Goal: Task Accomplishment & Management: Manage account settings

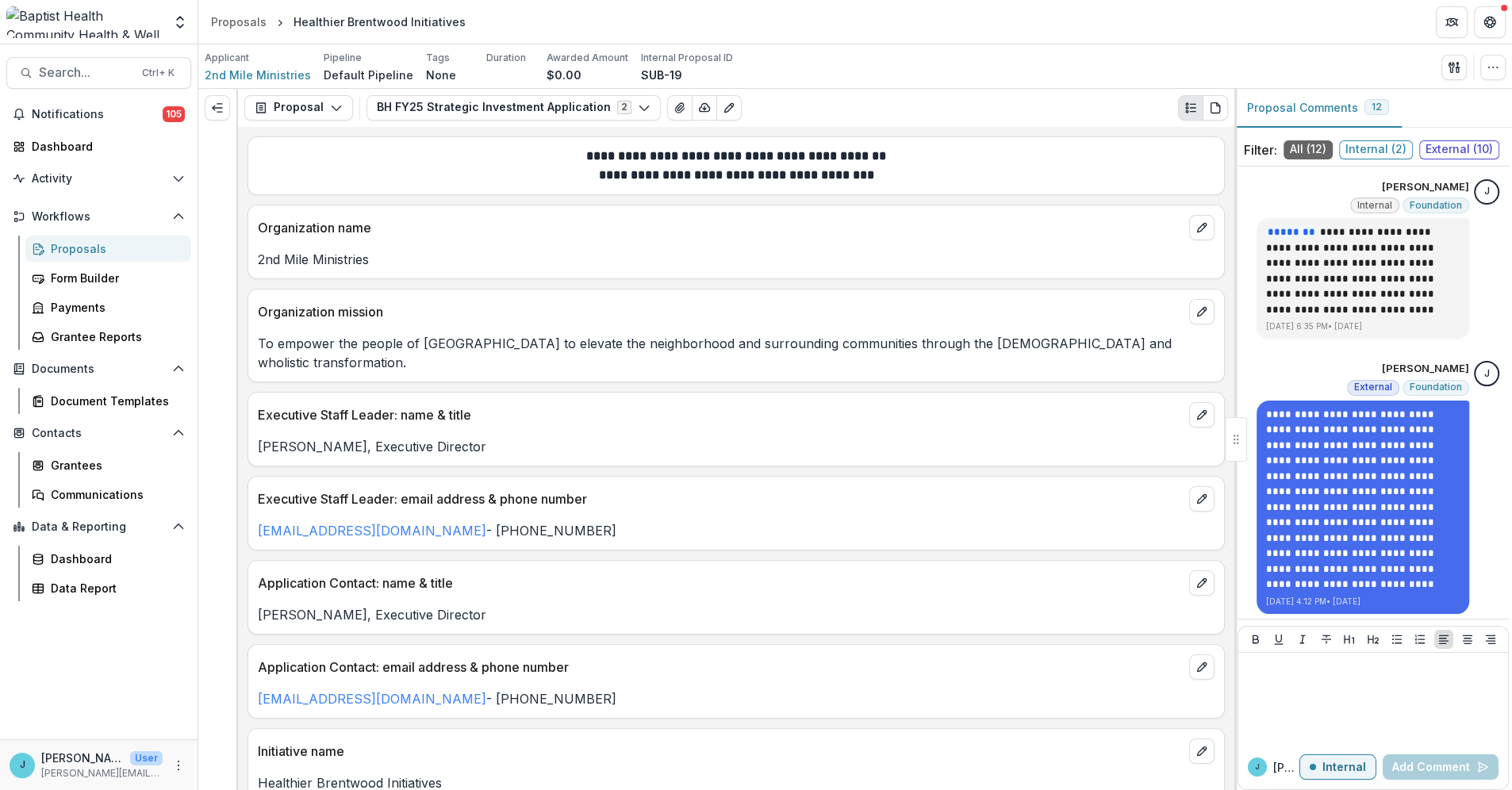
scroll to position [215, 0]
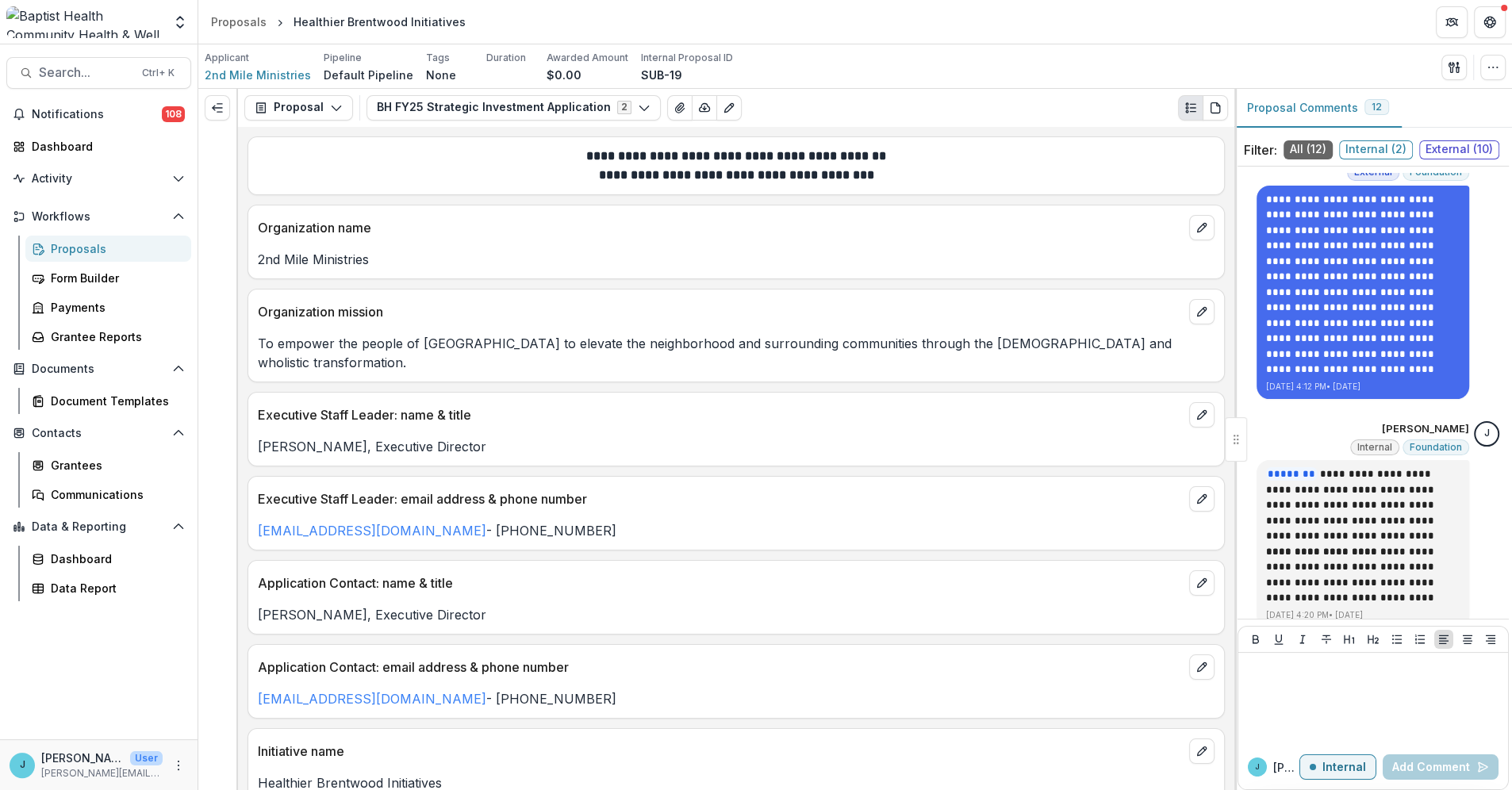
click at [94, 243] on div "Proposals" at bounding box center [114, 249] width 127 height 17
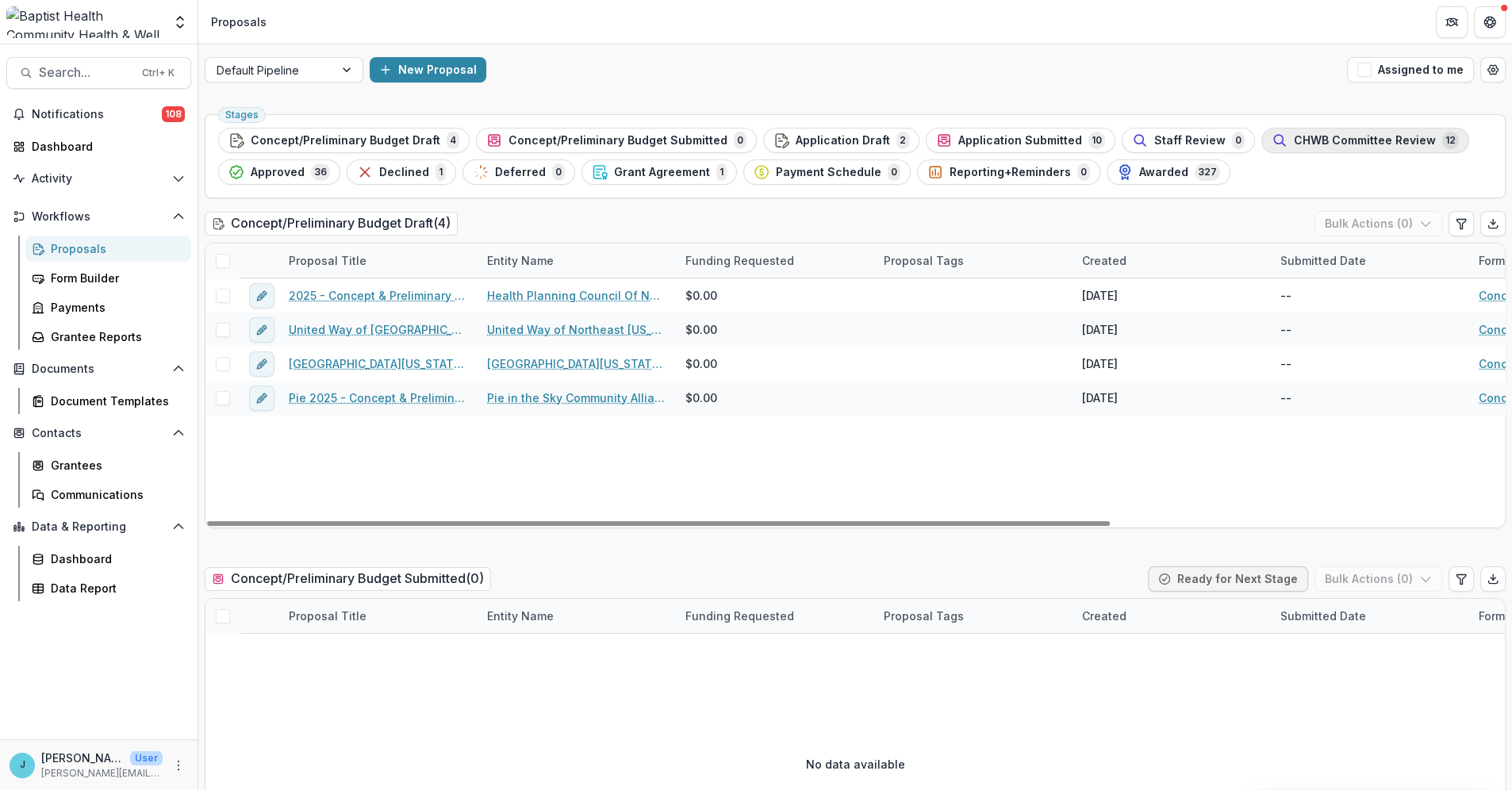
click at [1300, 138] on span "CHWB Committee Review" at bounding box center [1366, 141] width 142 height 13
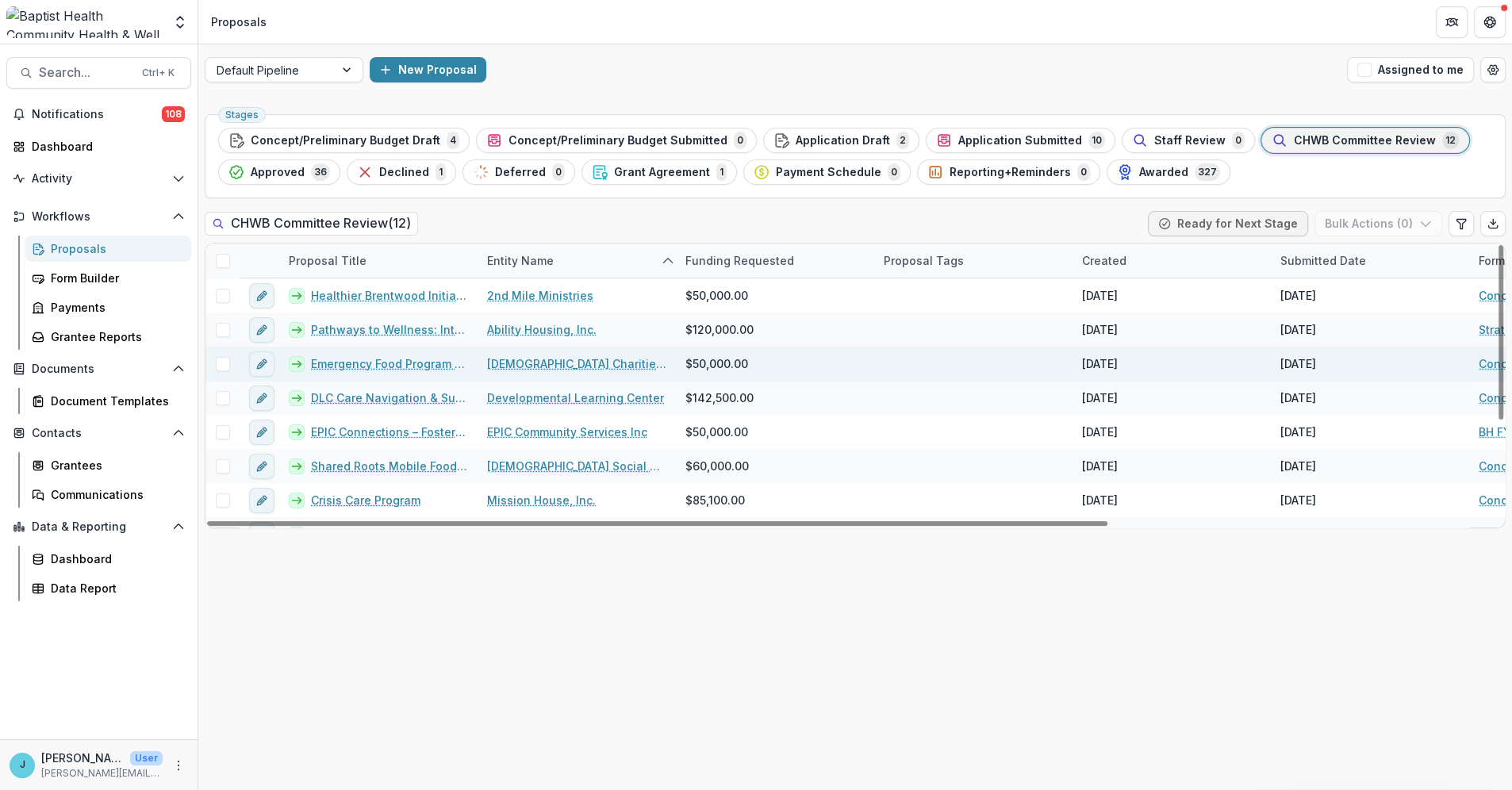
click at [375, 363] on link "Emergency Food Program Expansion" at bounding box center [390, 364] width 157 height 17
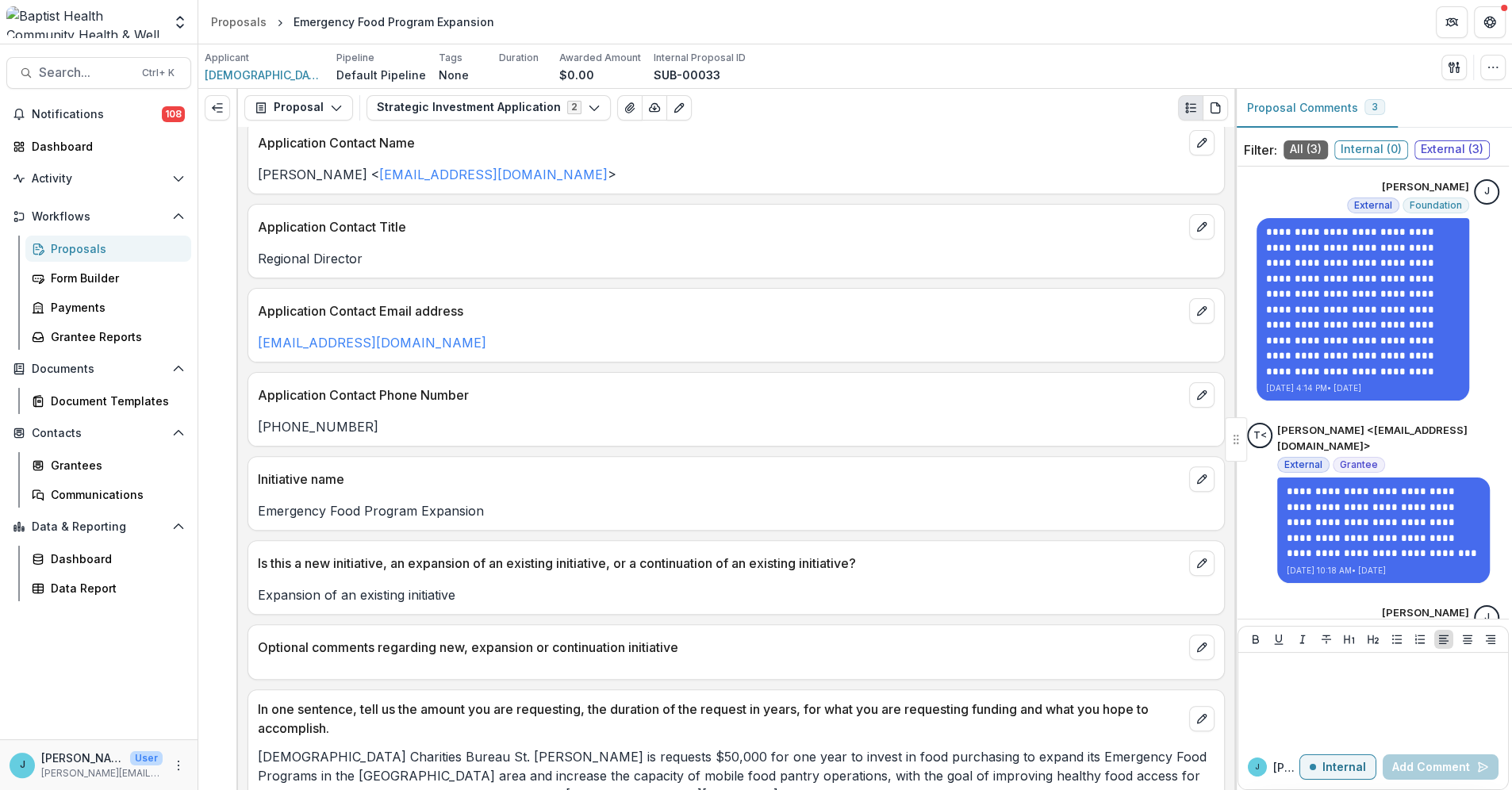
scroll to position [616, 0]
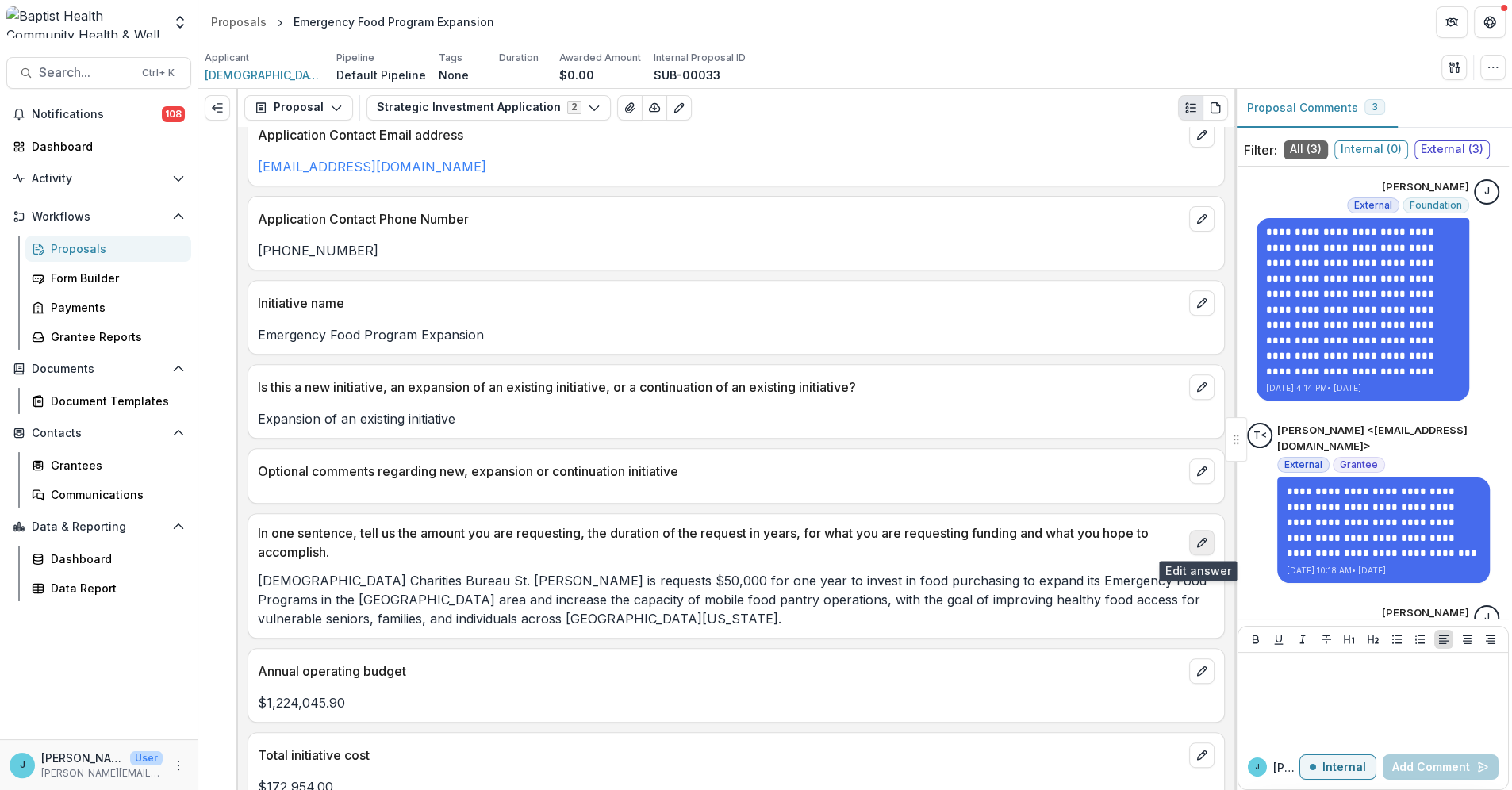
click at [1198, 539] on icon "edit" at bounding box center [1202, 542] width 9 height 9
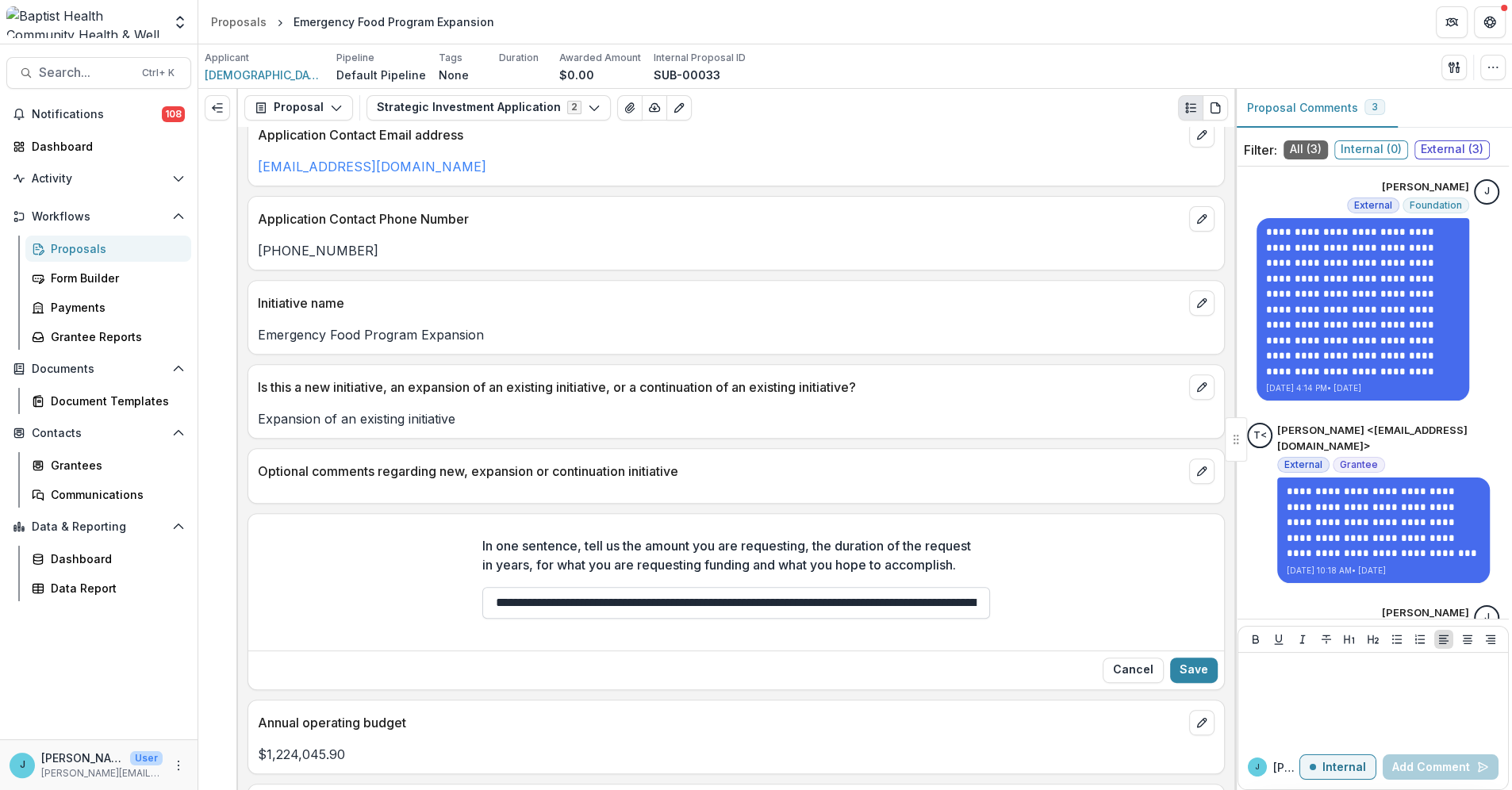
drag, startPoint x: 744, startPoint y: 604, endPoint x: 729, endPoint y: 605, distance: 15.0
click at [729, 605] on input "**********" at bounding box center [737, 603] width 508 height 31
type input "**********"
click at [1185, 664] on button "Save" at bounding box center [1194, 670] width 48 height 26
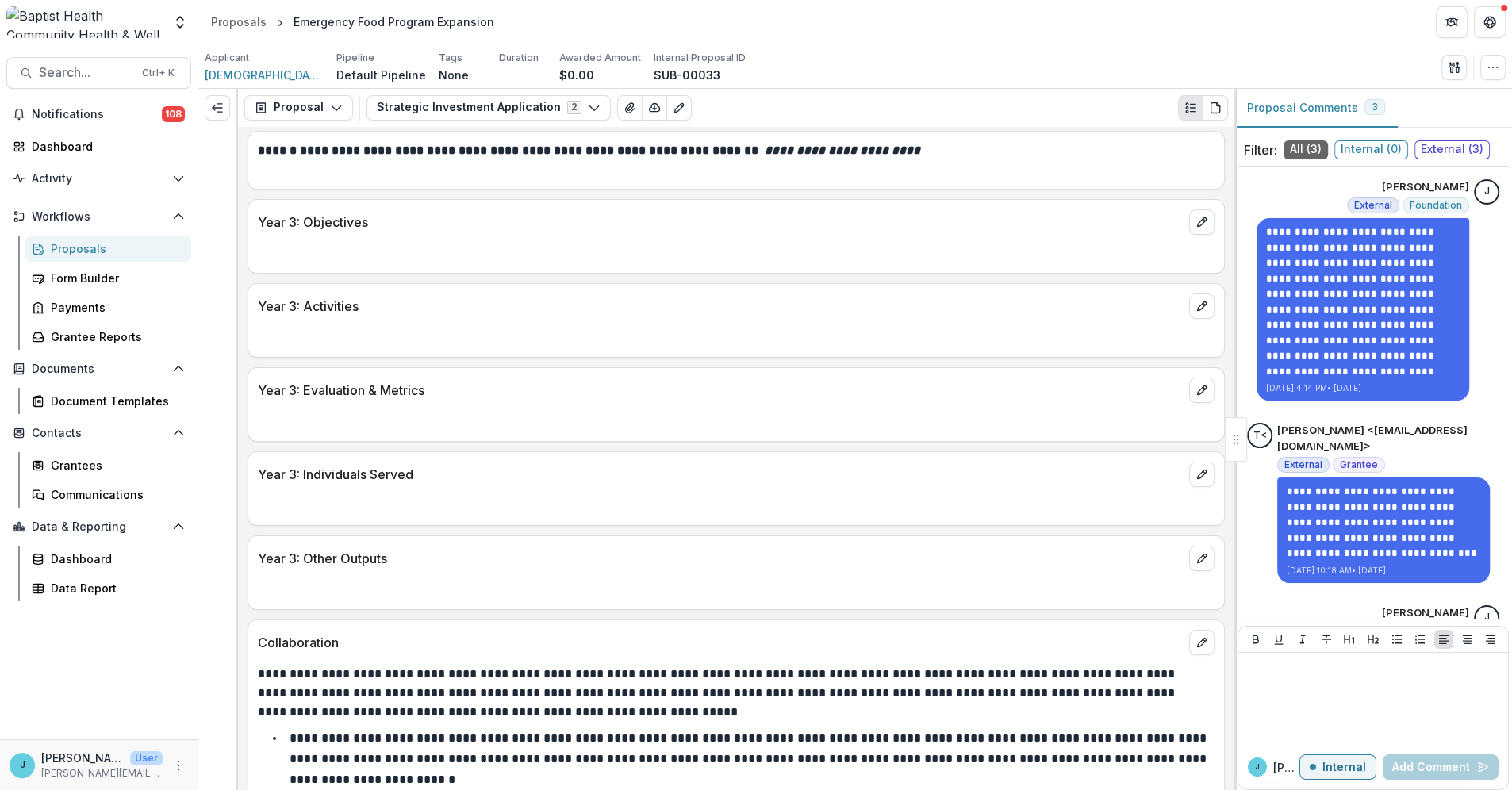
scroll to position [6256, 0]
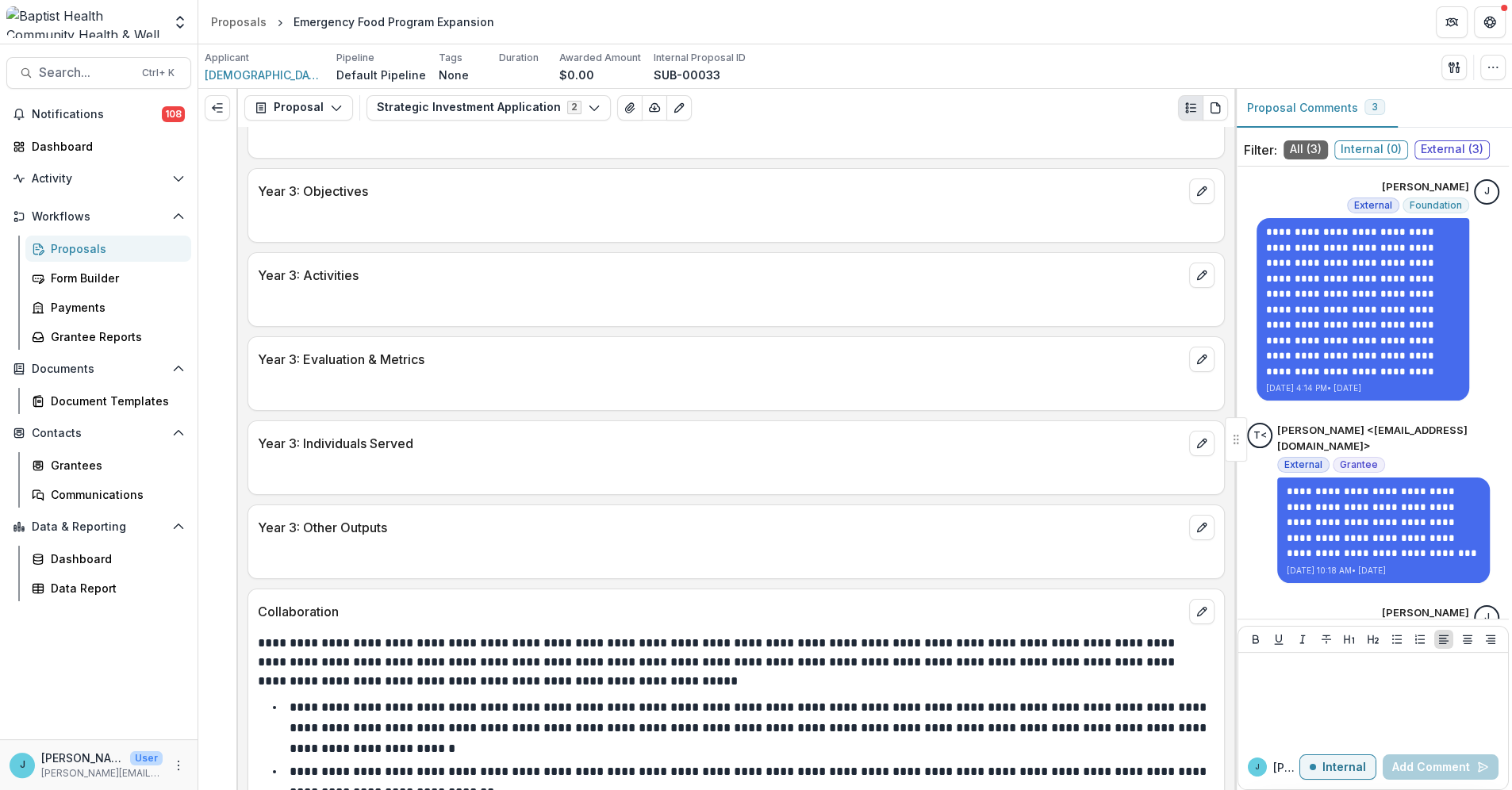
click at [87, 249] on div "Proposals" at bounding box center [114, 249] width 127 height 17
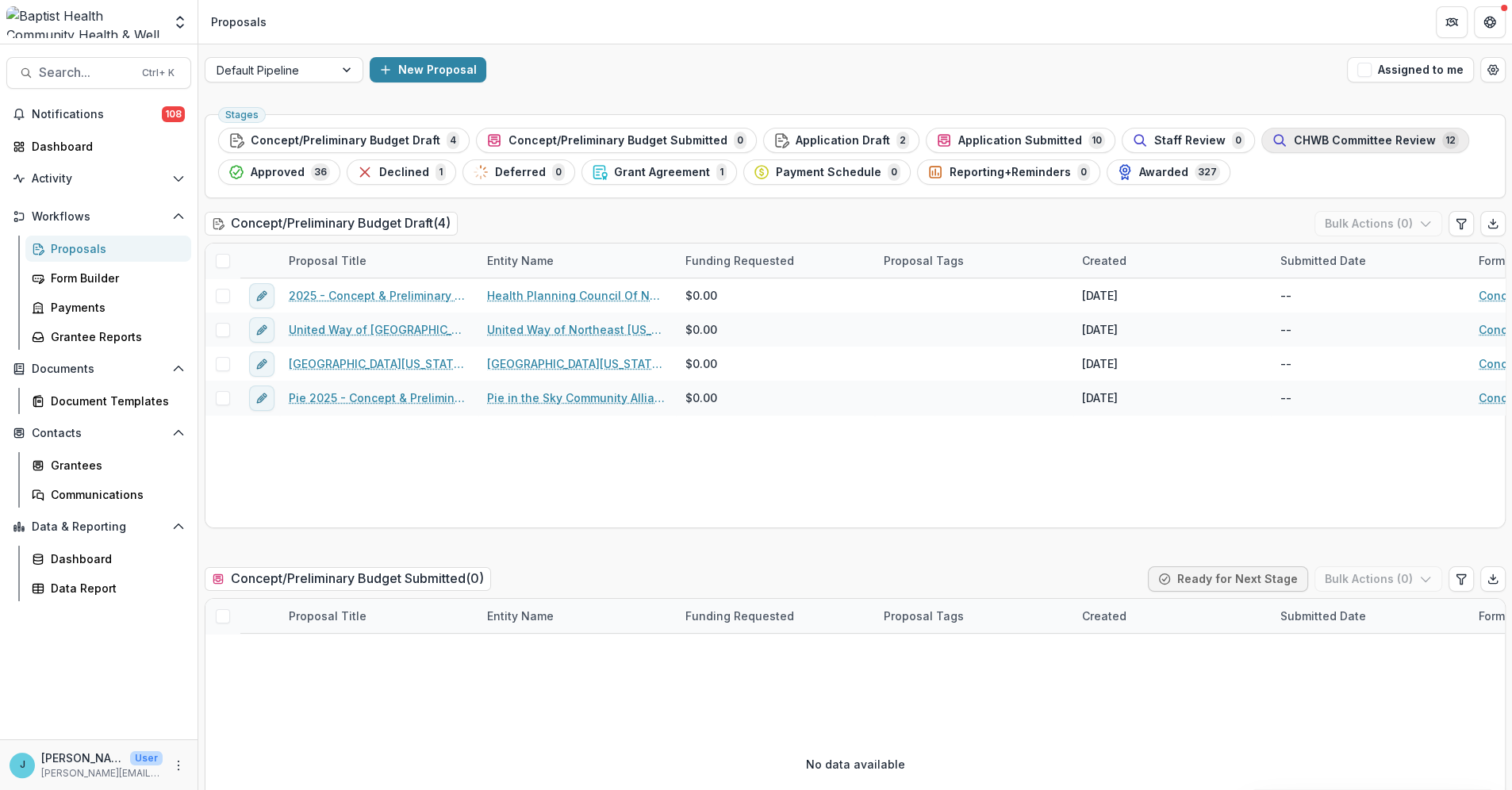
click at [1294, 140] on span "CHWB Committee Review" at bounding box center [1366, 141] width 142 height 13
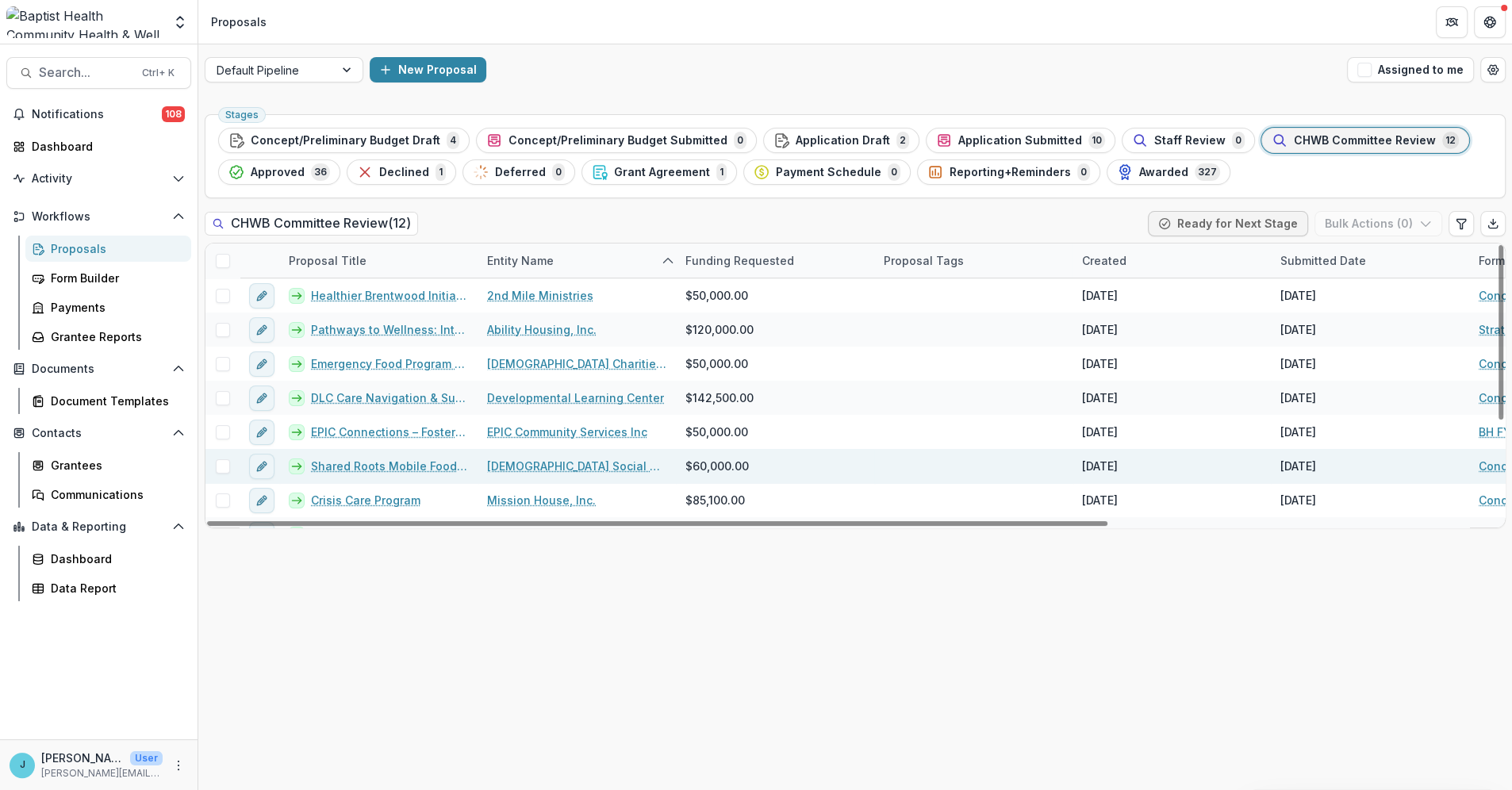
click at [372, 463] on link "Shared Roots Mobile Food Pantry" at bounding box center [390, 466] width 157 height 17
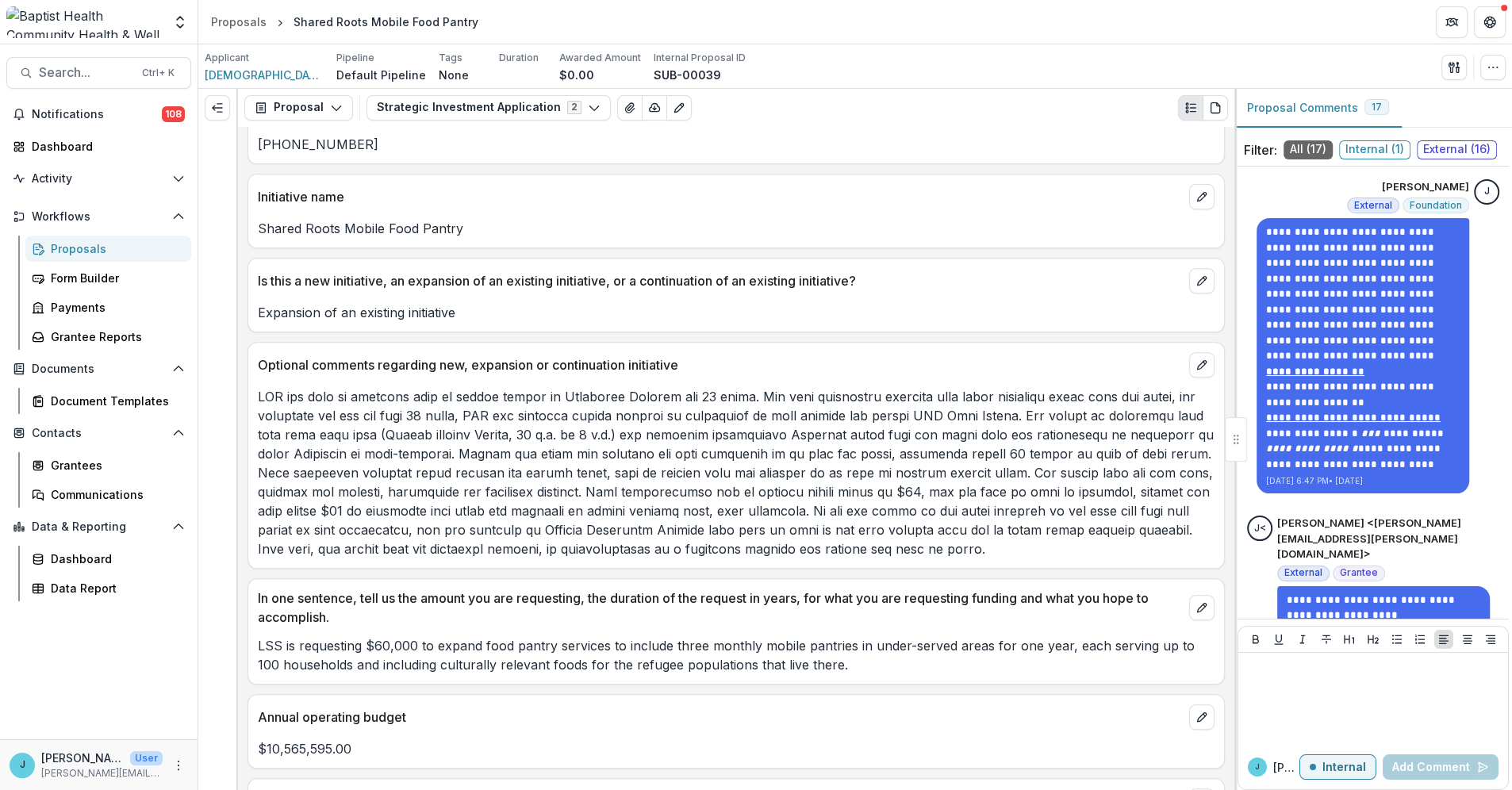
scroll to position [704, 0]
